Goal: Task Accomplishment & Management: Use online tool/utility

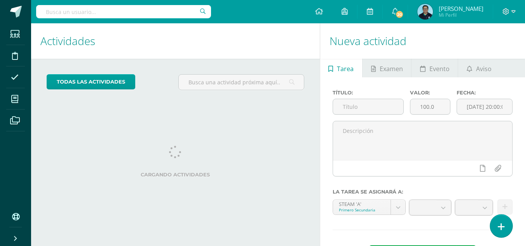
click at [503, 222] on icon at bounding box center [501, 226] width 7 height 9
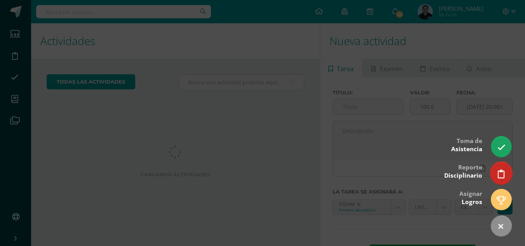
click at [501, 174] on icon at bounding box center [501, 174] width 7 height 9
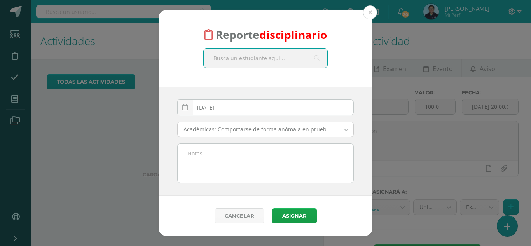
click at [290, 60] on input "text" at bounding box center [266, 58] width 124 height 19
type input "karin"
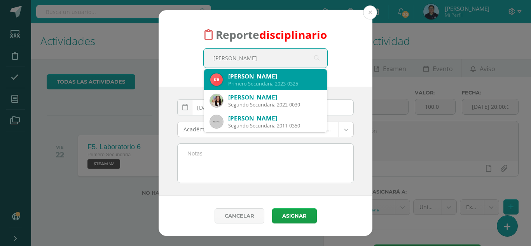
click at [270, 77] on div "Karin Adriana Boesche Bonilla" at bounding box center [274, 76] width 93 height 8
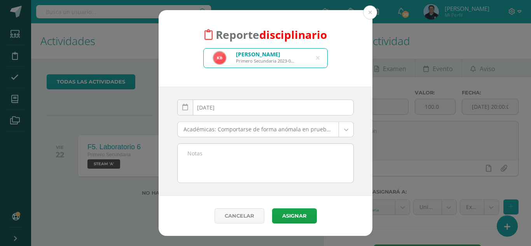
click at [261, 135] on body "Reporte disciplinario Karin Adriana Boesche Bonilla Primero Secundaria 2023-032…" at bounding box center [265, 123] width 531 height 246
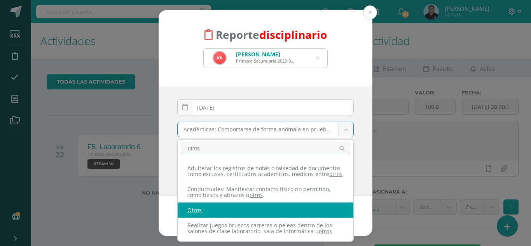
type input "otros"
select select "27"
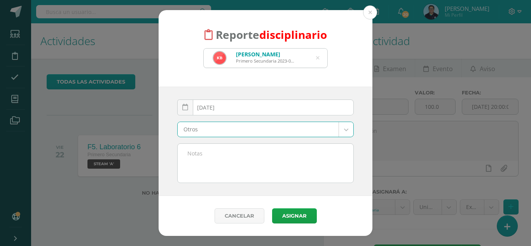
click at [232, 173] on textarea at bounding box center [266, 163] width 176 height 39
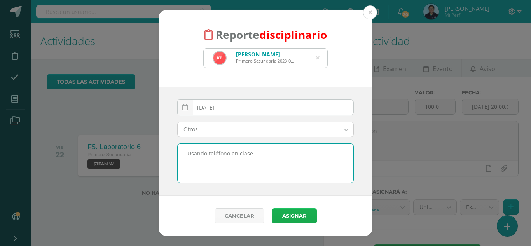
type textarea "Usando teléfono en clase"
click at [301, 221] on button "Asignar" at bounding box center [294, 215] width 45 height 15
